Goal: Transaction & Acquisition: Book appointment/travel/reservation

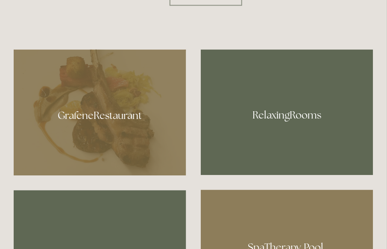
scroll to position [470, 0]
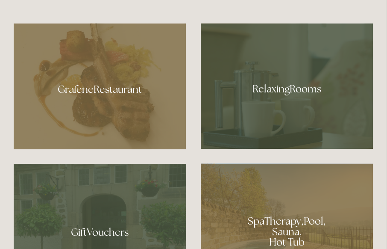
click at [107, 122] on div at bounding box center [100, 86] width 173 height 126
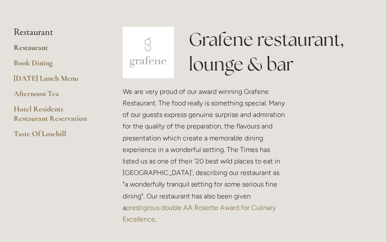
scroll to position [171, 0]
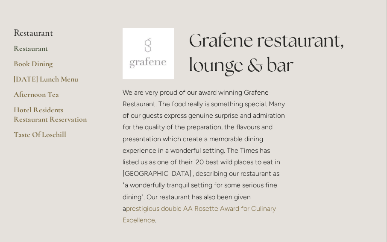
click at [24, 54] on link "Restaurant" at bounding box center [55, 51] width 82 height 15
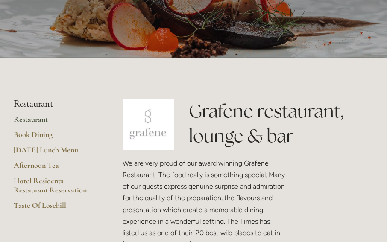
scroll to position [105, 0]
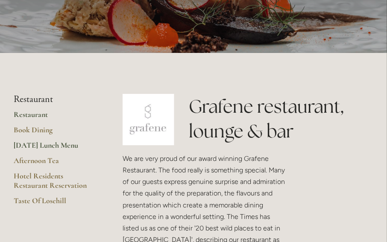
click at [28, 148] on link "[DATE] Lunch Menu" at bounding box center [55, 148] width 82 height 15
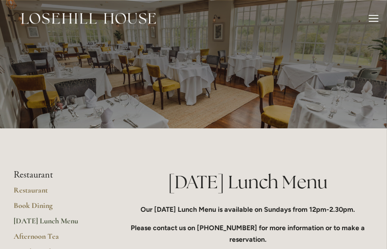
click at [373, 19] on div at bounding box center [373, 19] width 9 height 9
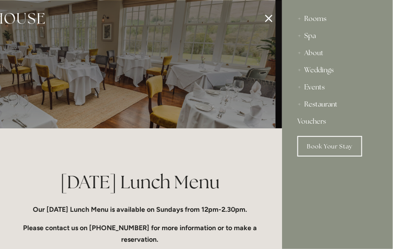
click at [316, 18] on div "Rooms" at bounding box center [338, 18] width 80 height 17
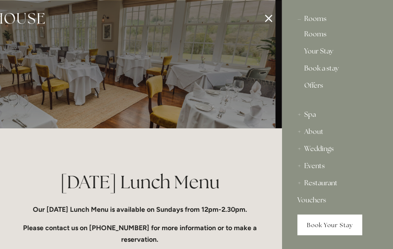
click at [309, 230] on link "Book Your Stay" at bounding box center [330, 224] width 65 height 21
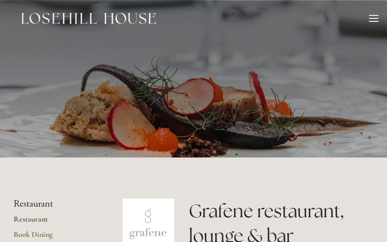
scroll to position [105, 0]
